Goal: Task Accomplishment & Management: Manage account settings

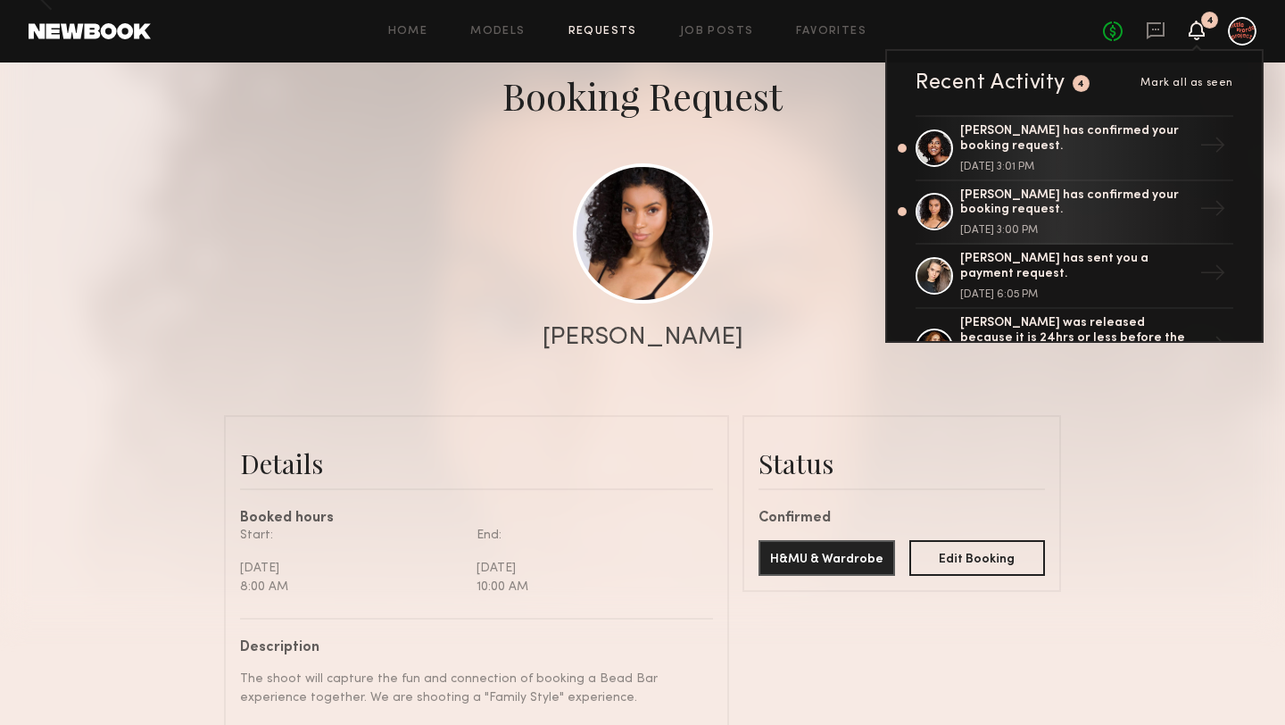
scroll to position [2245, 0]
click at [731, 353] on div at bounding box center [642, 261] width 1285 height 714
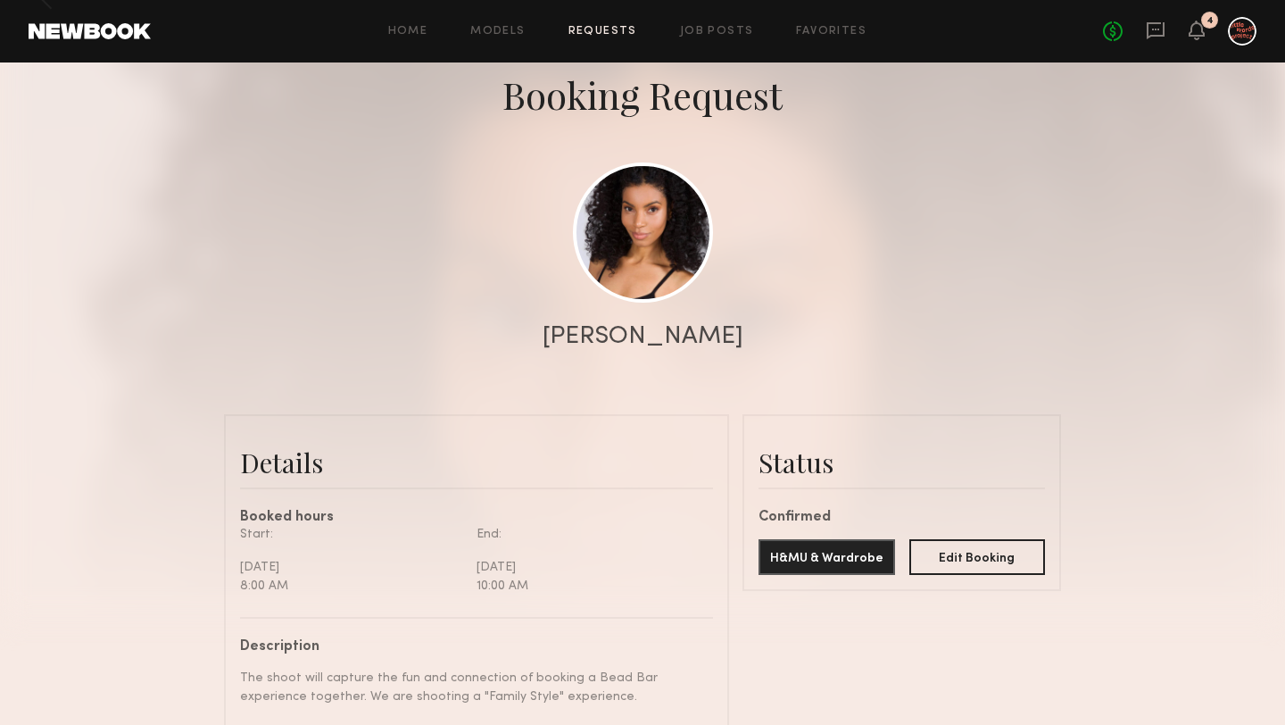
click at [1206, 21] on div "4" at bounding box center [1209, 20] width 17 height 17
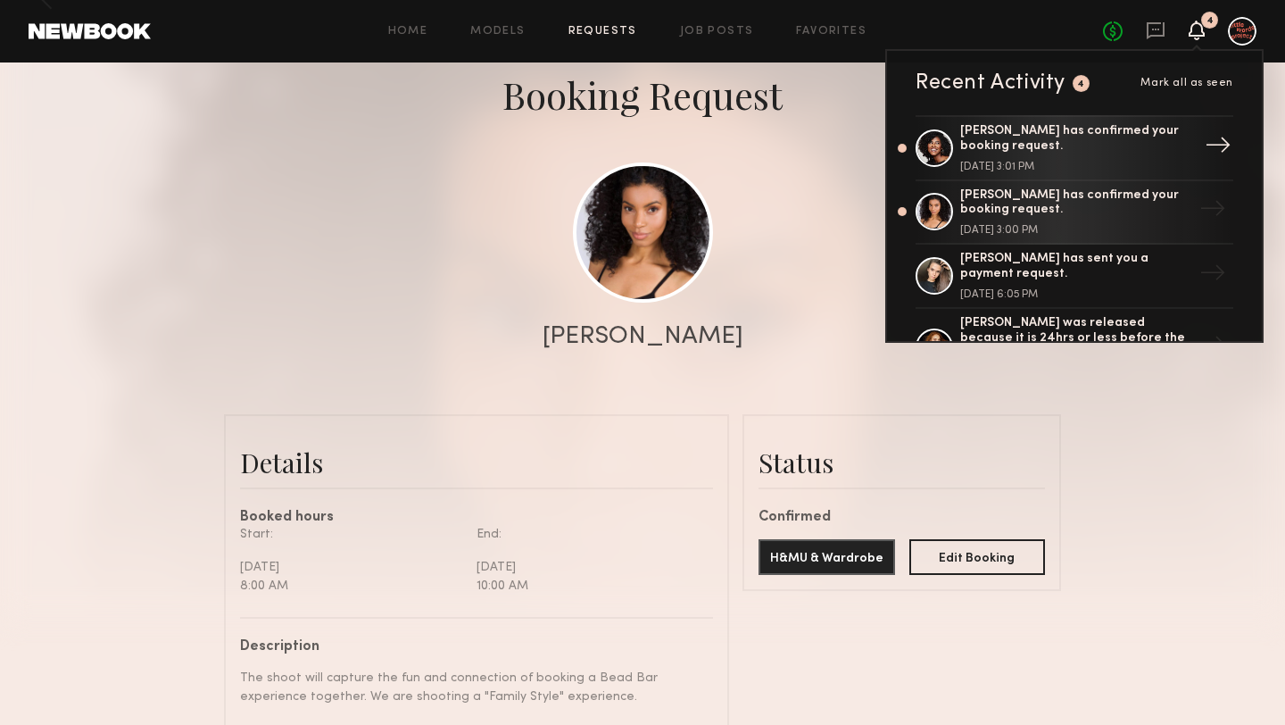
click at [1022, 143] on div "[PERSON_NAME] has confirmed your booking request." at bounding box center [1076, 139] width 232 height 30
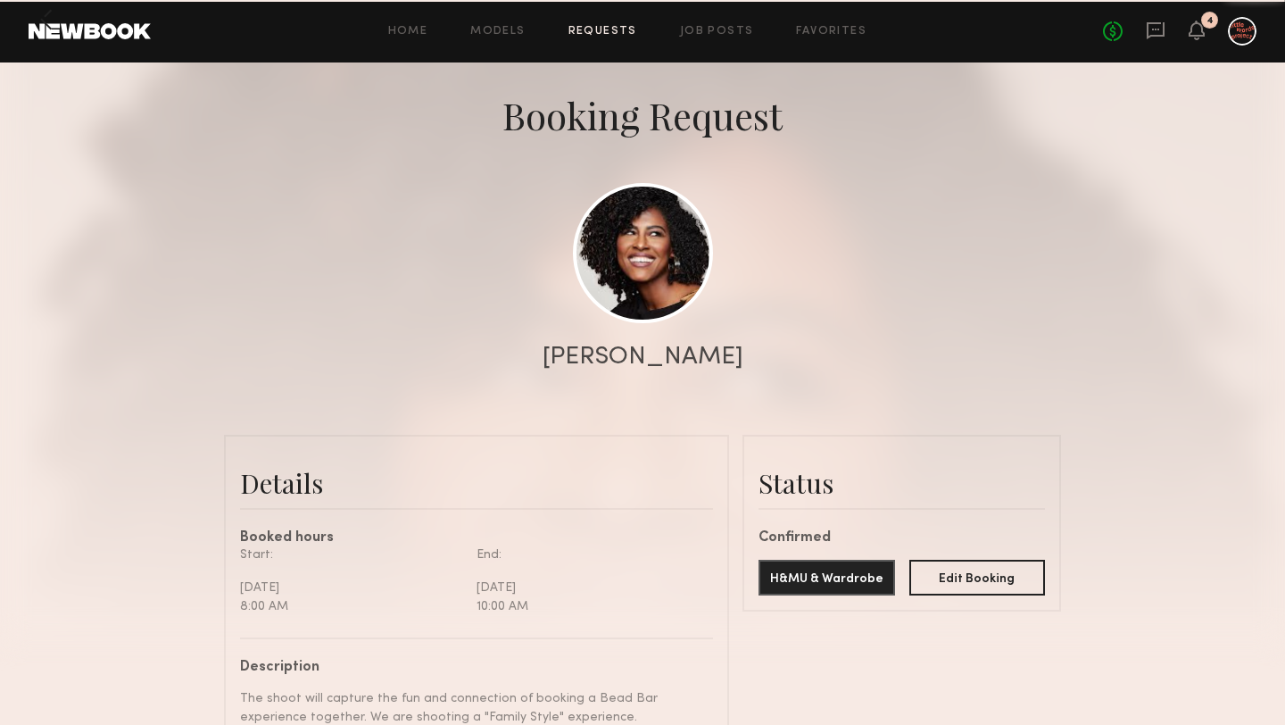
scroll to position [88, 0]
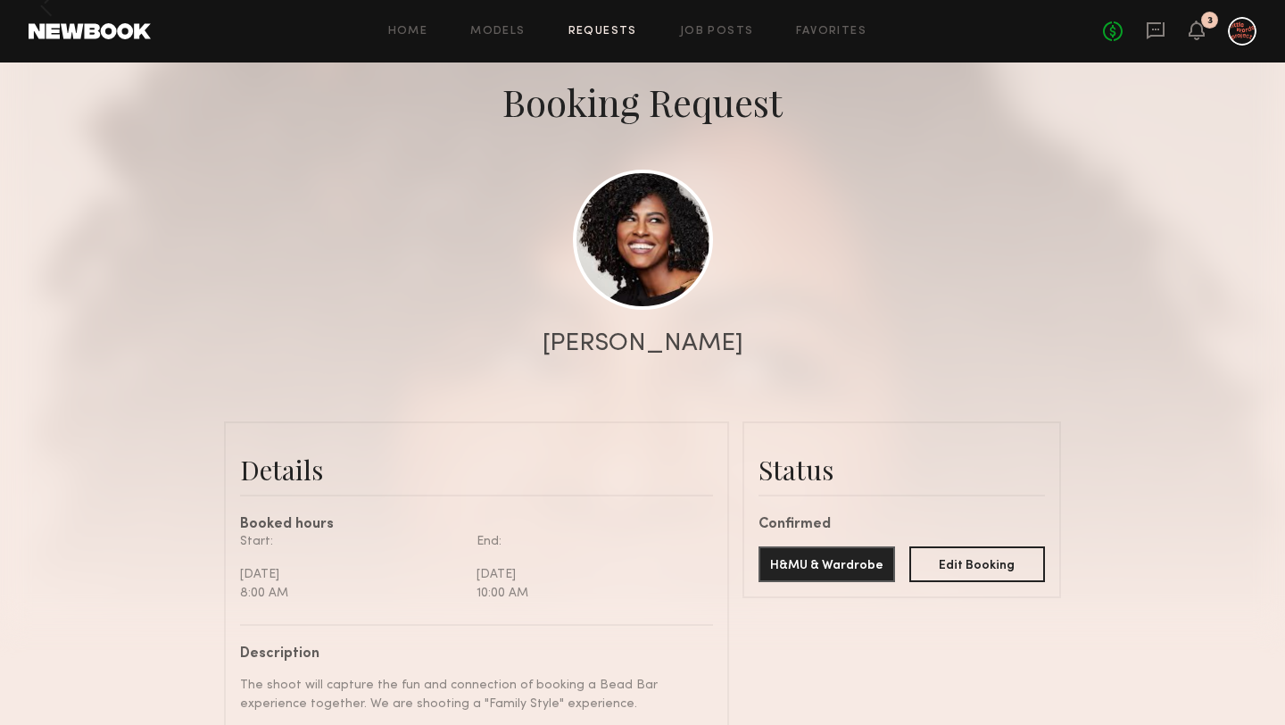
click at [363, 209] on div at bounding box center [642, 269] width 1285 height 714
click at [840, 563] on button "H&MU & Wardrobe" at bounding box center [827, 563] width 137 height 36
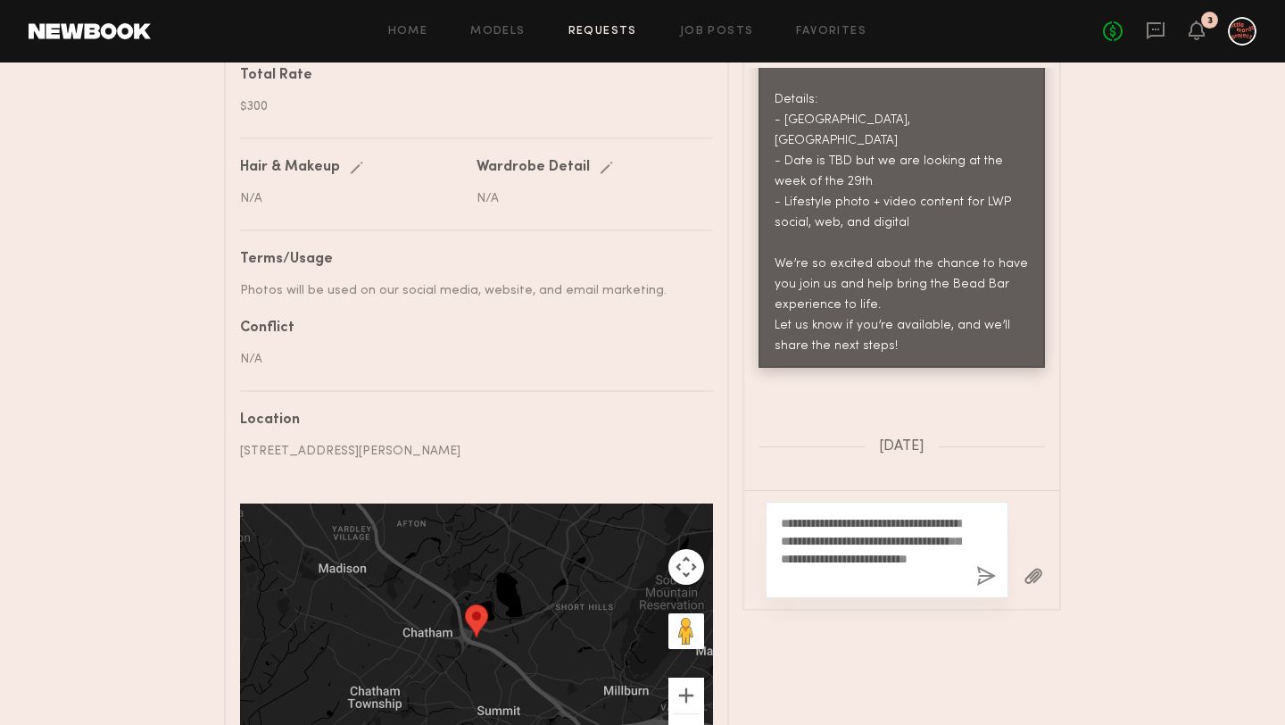
scroll to position [1516, 0]
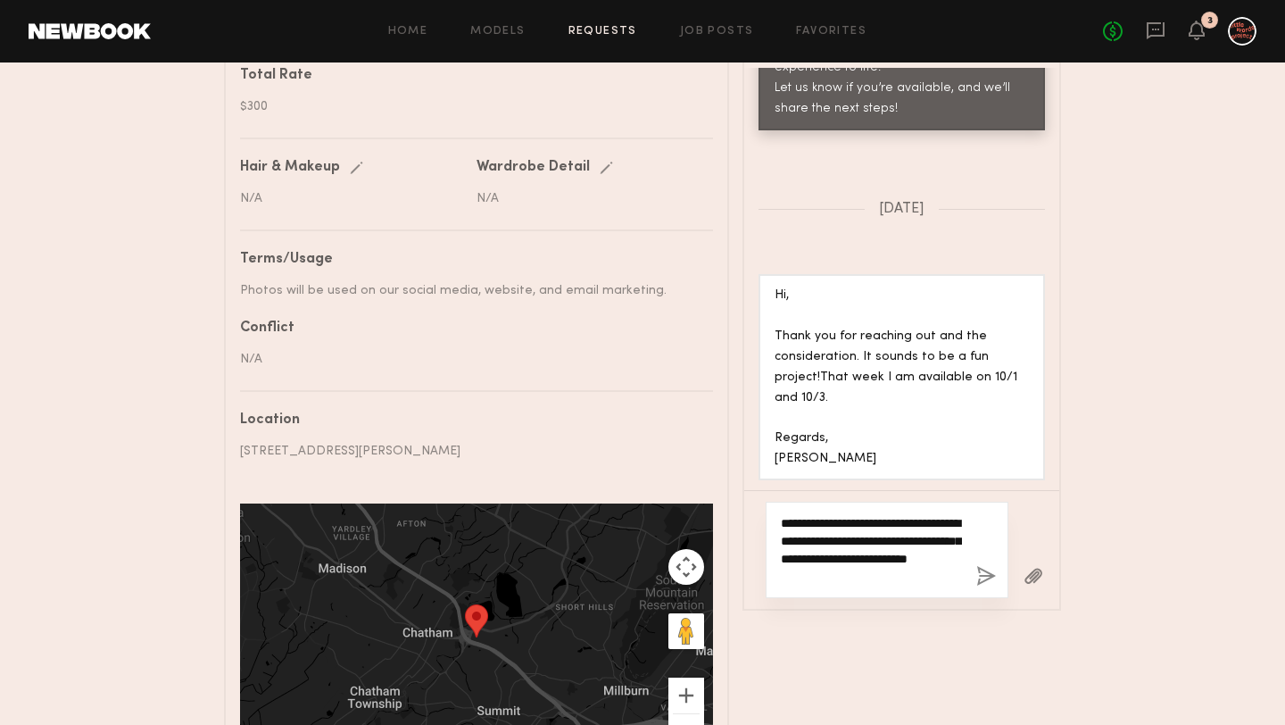
click at [897, 585] on textarea "**********" at bounding box center [871, 549] width 181 height 71
drag, startPoint x: 940, startPoint y: 578, endPoint x: 917, endPoint y: 500, distance: 81.9
click at [917, 500] on div "**********" at bounding box center [901, 549] width 315 height 119
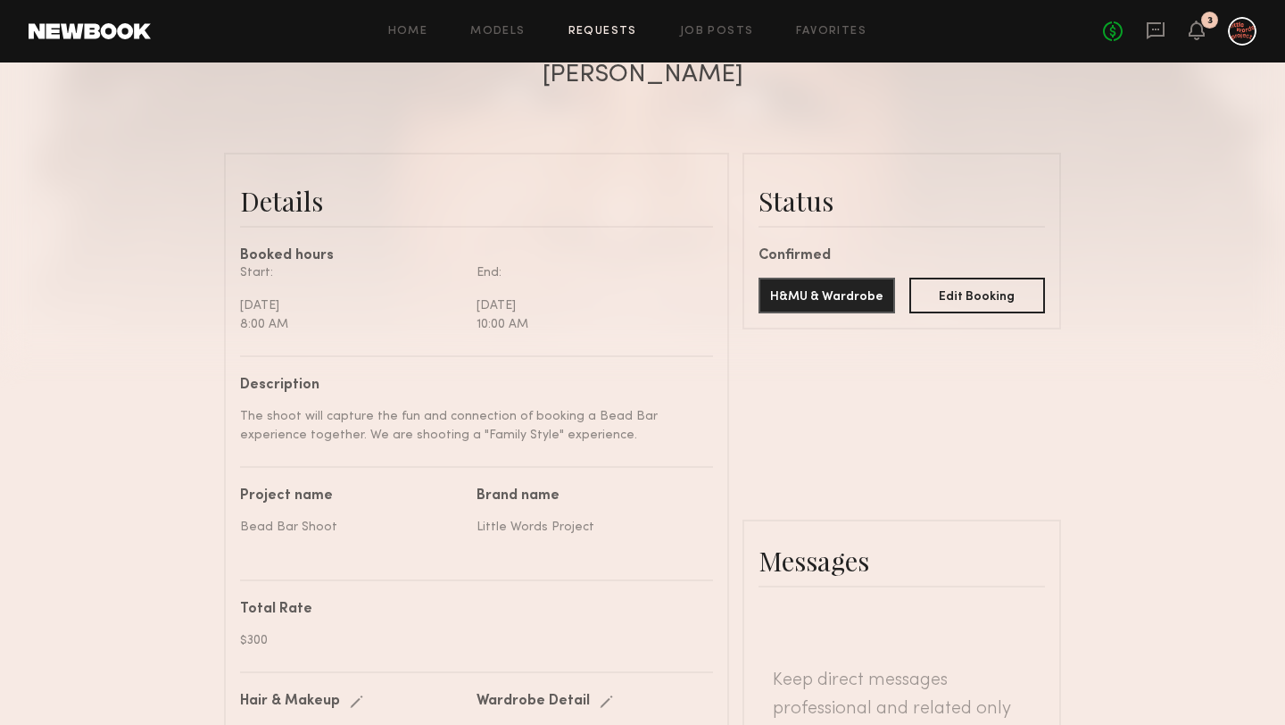
scroll to position [347, 0]
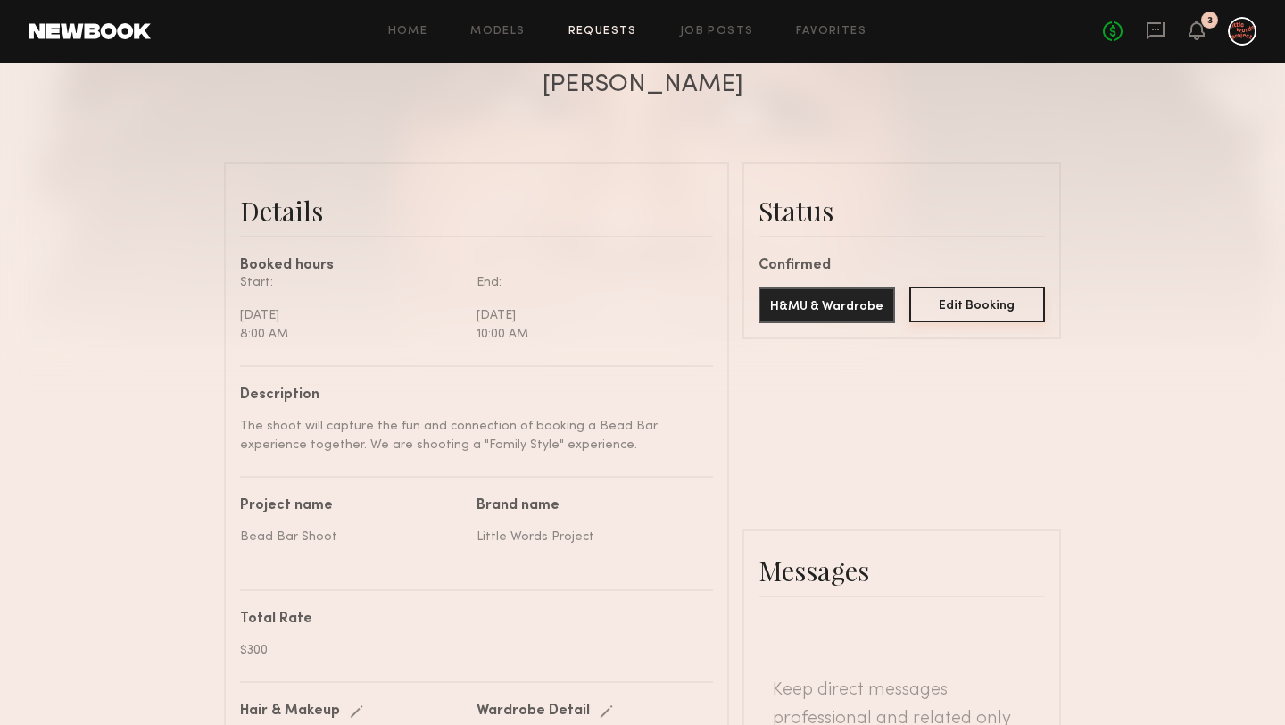
click at [976, 308] on button "Edit Booking" at bounding box center [978, 305] width 137 height 36
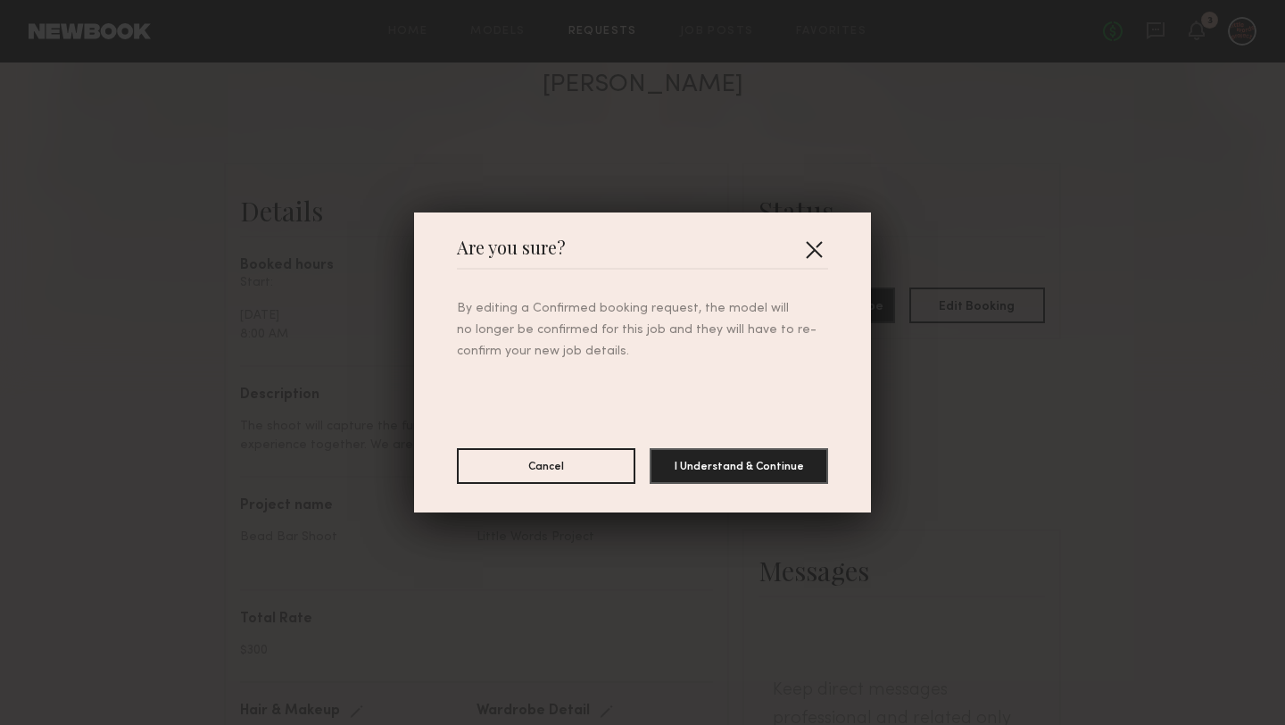
click at [811, 249] on button "button" at bounding box center [814, 249] width 29 height 29
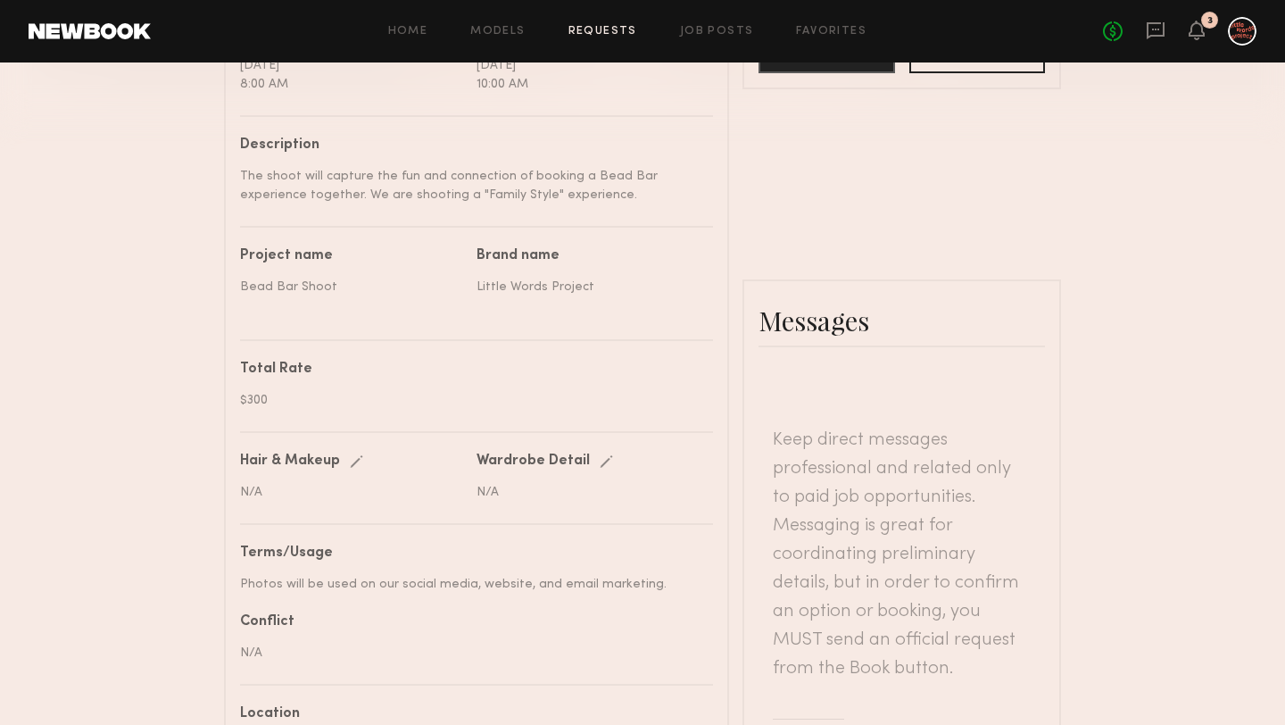
scroll to position [718, 0]
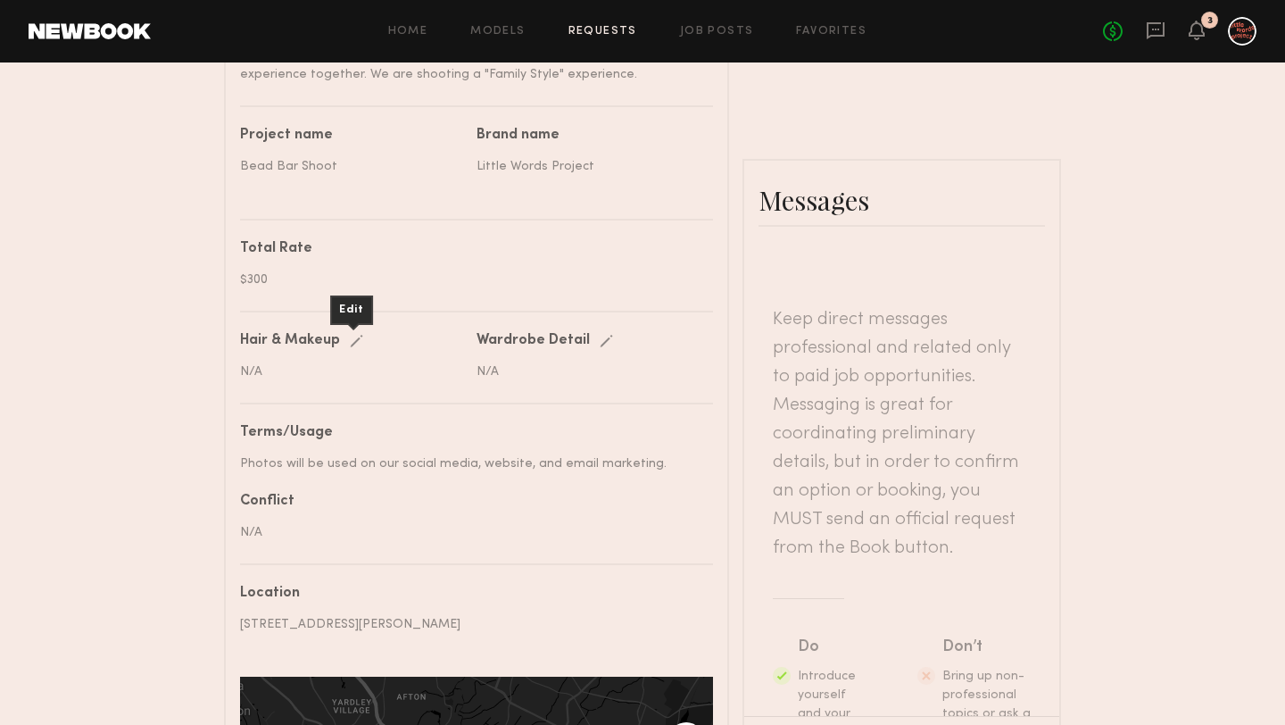
click at [355, 337] on div "Edit" at bounding box center [360, 341] width 21 height 13
click at [421, 331] on div "Description The shoot will capture the fun and connection of booking a Bead Bar…" at bounding box center [476, 470] width 473 height 950
click at [423, 335] on div "cancel" at bounding box center [424, 341] width 38 height 13
